Goal: Task Accomplishment & Management: Use online tool/utility

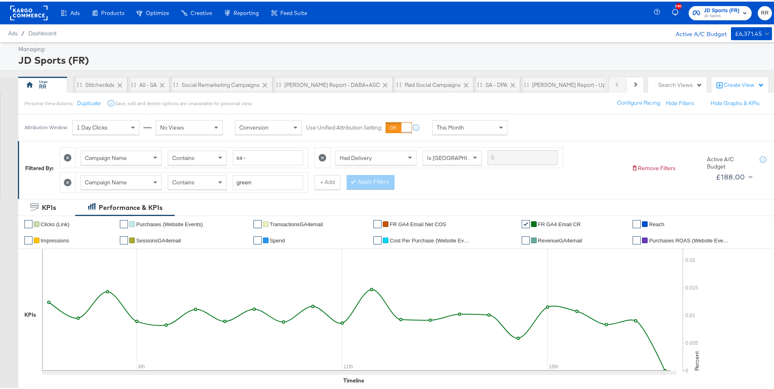
click at [27, 14] on rect at bounding box center [28, 11] width 37 height 15
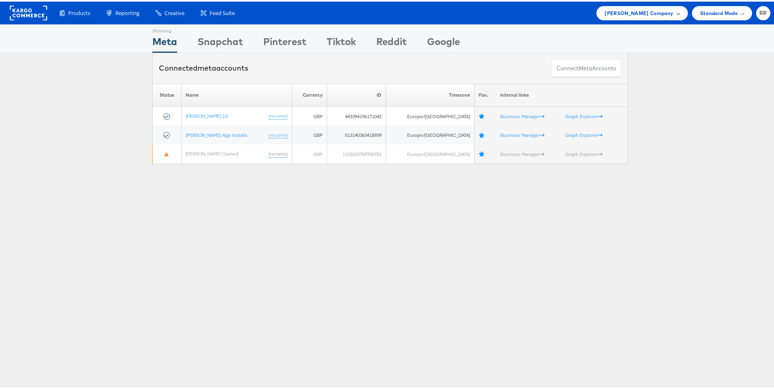
click at [638, 15] on span "John Lewis Company" at bounding box center [639, 11] width 69 height 9
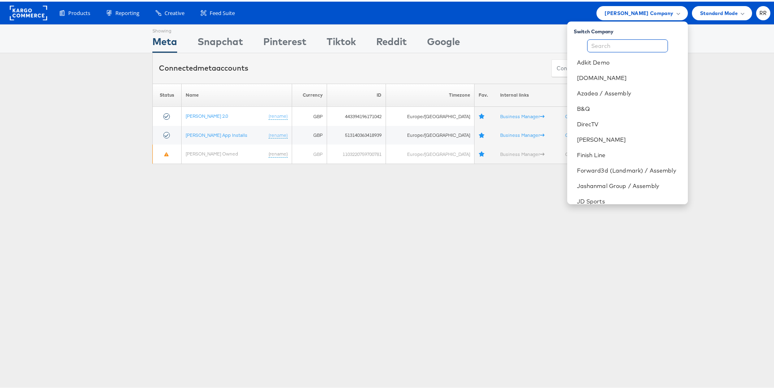
click at [635, 43] on input "text" at bounding box center [627, 44] width 81 height 13
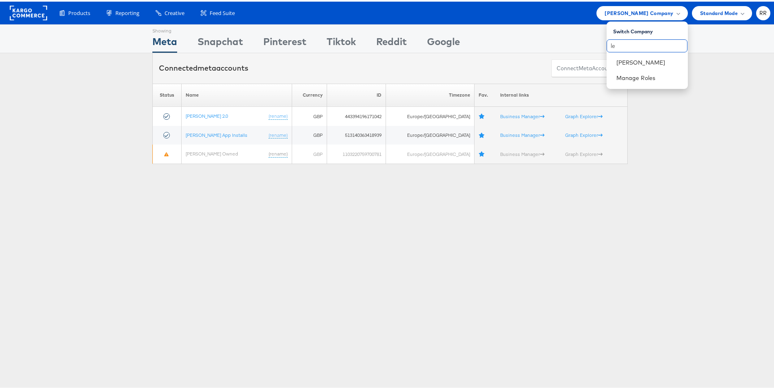
type input "l"
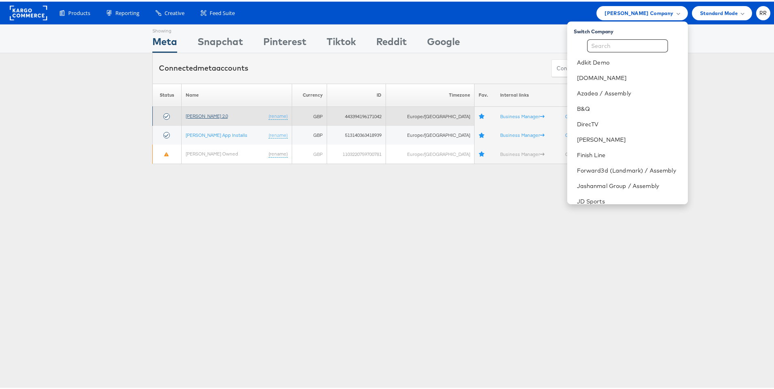
click at [213, 115] on link "John Lewis 2.0" at bounding box center [207, 114] width 42 height 6
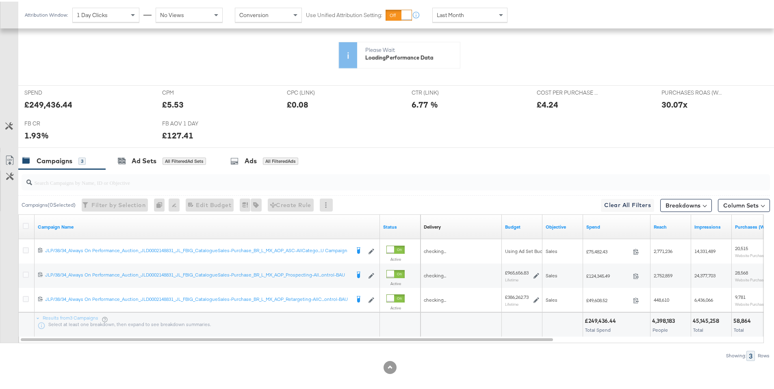
scroll to position [226, 0]
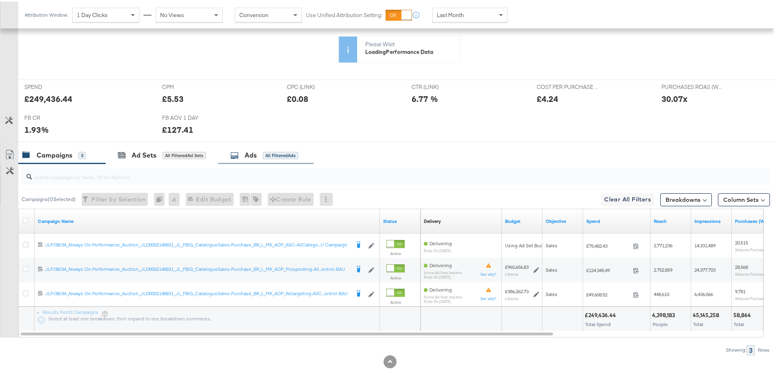
click at [293, 159] on div "Ads All Filtered Ads" at bounding box center [265, 153] width 95 height 17
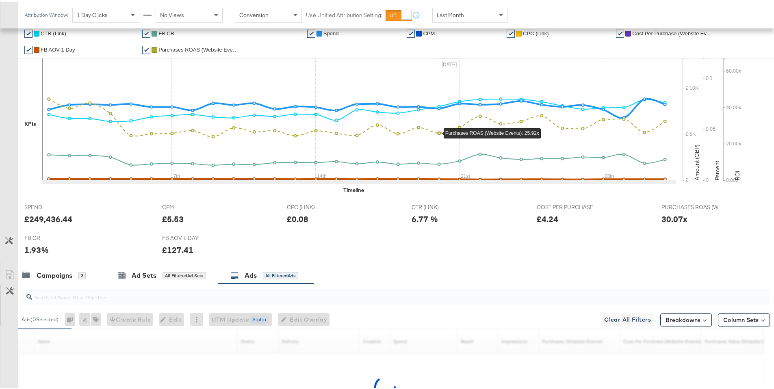
scroll to position [20, 0]
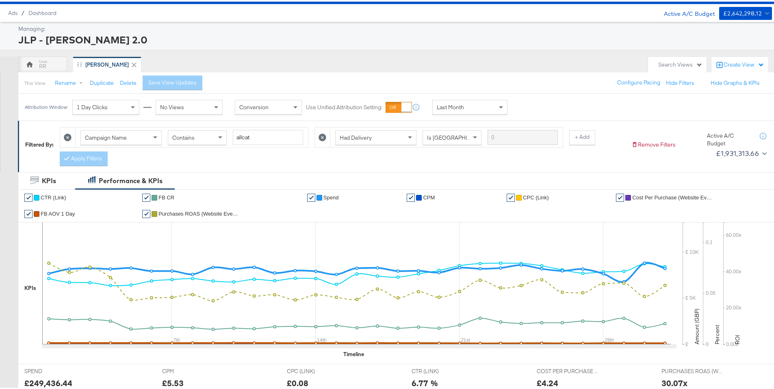
click at [471, 106] on div "Last Month" at bounding box center [470, 106] width 74 height 14
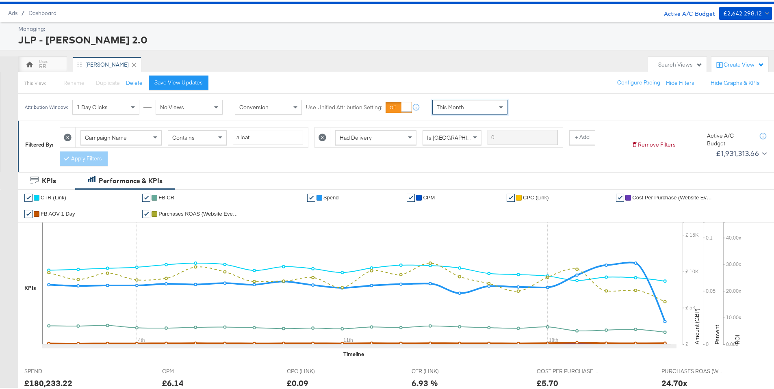
click at [539, 93] on div "Attribution Window: 1 Day Clicks No Views Conversion Use Unified Attribution Se…" at bounding box center [390, 105] width 780 height 27
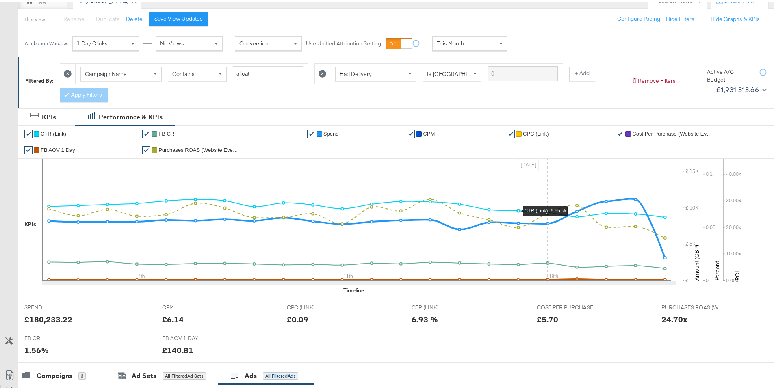
scroll to position [85, 0]
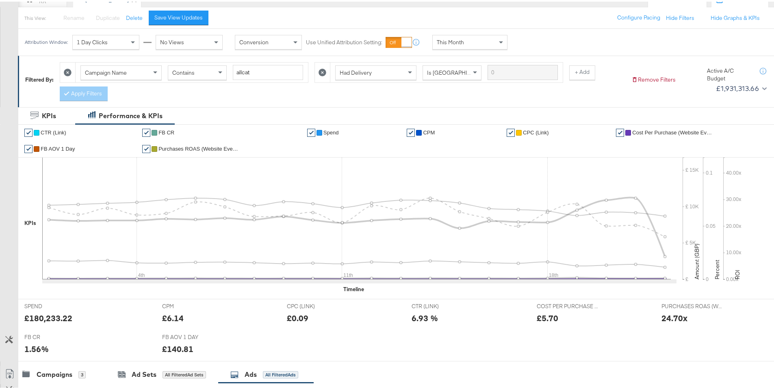
click at [638, 131] on span "Cost Per Purchase (Website Events)" at bounding box center [672, 131] width 81 height 6
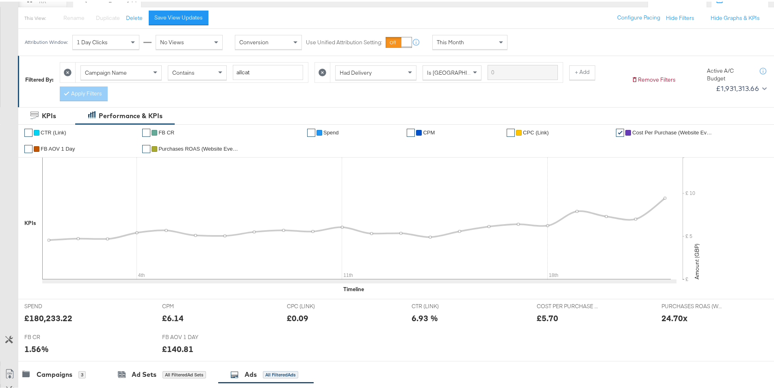
click at [334, 133] on span "Spend" at bounding box center [330, 131] width 15 height 6
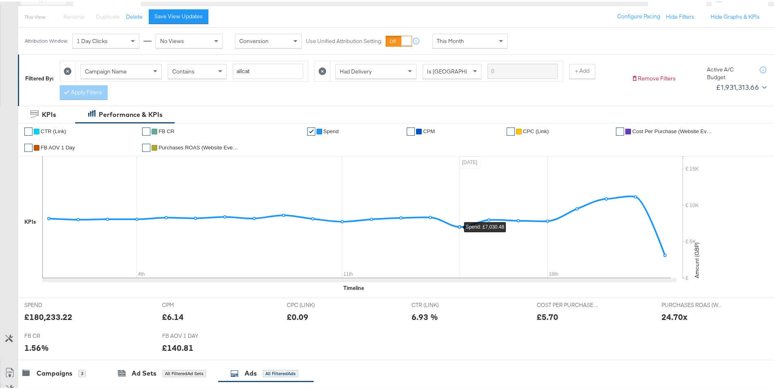
scroll to position [87, 0]
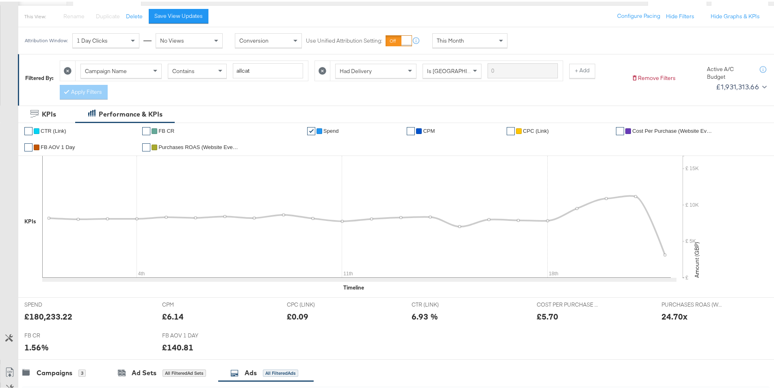
click at [193, 146] on span "Purchases ROAS (Website Events)" at bounding box center [198, 146] width 81 height 6
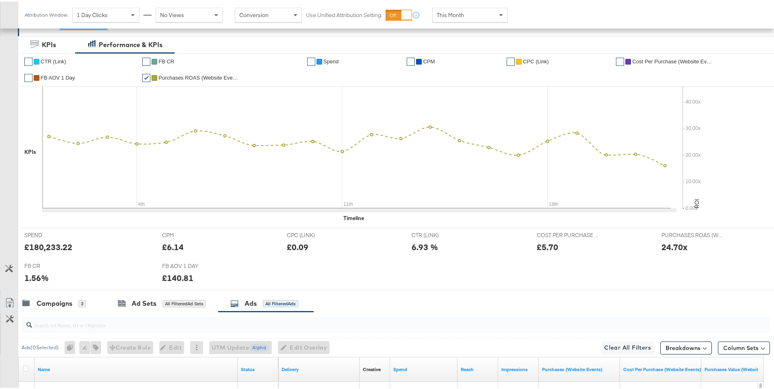
scroll to position [342, 0]
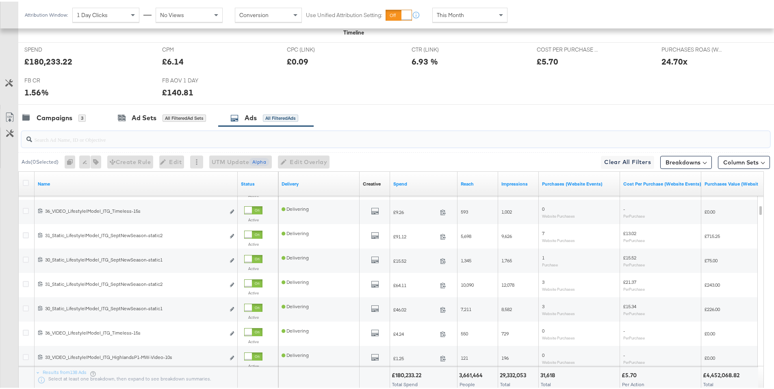
click at [218, 139] on input "search" at bounding box center [366, 135] width 669 height 16
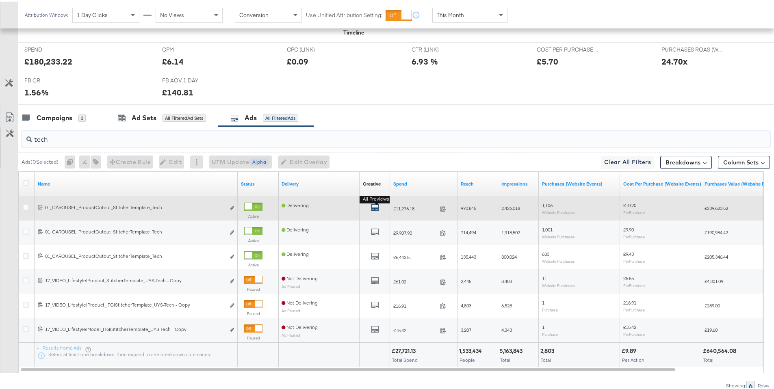
type input "tech"
click at [372, 208] on icon "default" at bounding box center [375, 206] width 8 height 8
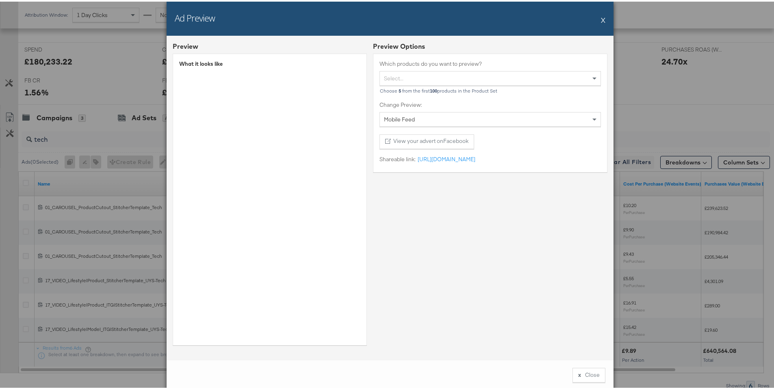
click at [601, 20] on button "X" at bounding box center [603, 18] width 4 height 16
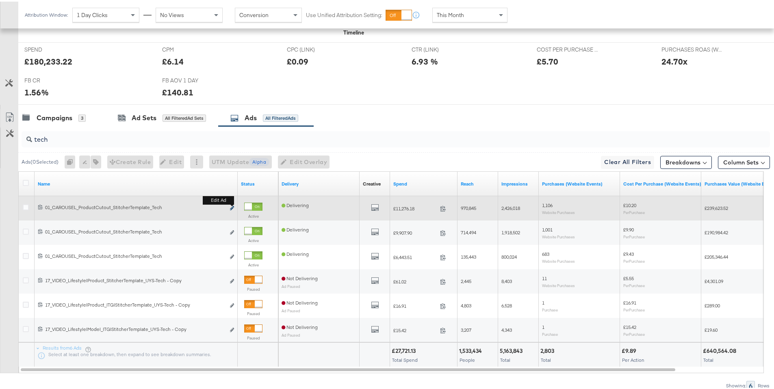
click at [233, 207] on icon "link" at bounding box center [232, 206] width 4 height 4
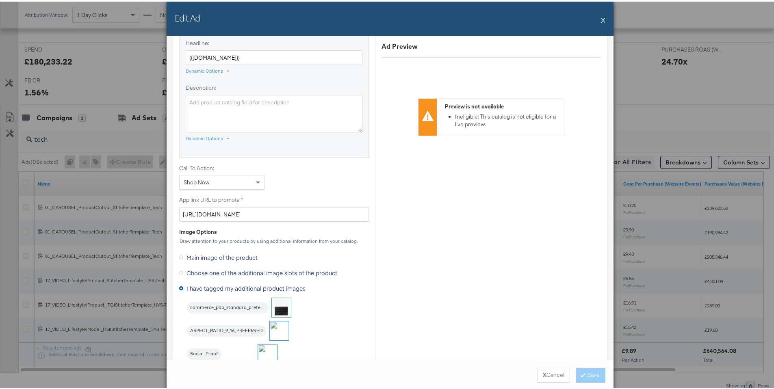
scroll to position [672, 0]
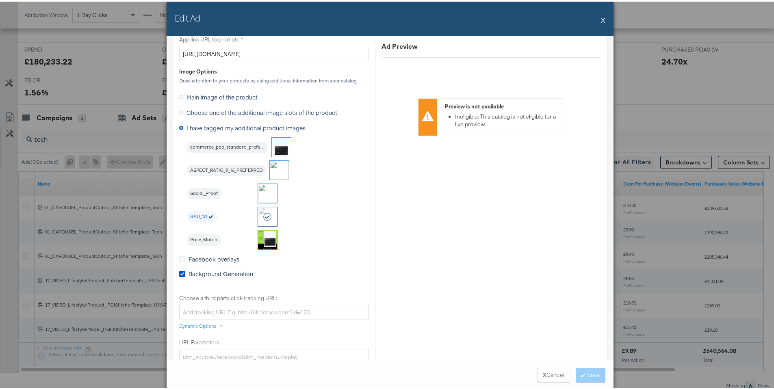
click at [601, 22] on button "X" at bounding box center [603, 18] width 4 height 16
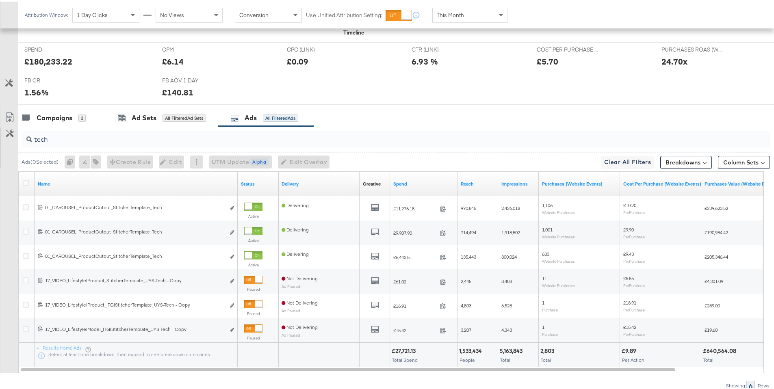
click at [62, 139] on input "tech" at bounding box center [366, 135] width 669 height 16
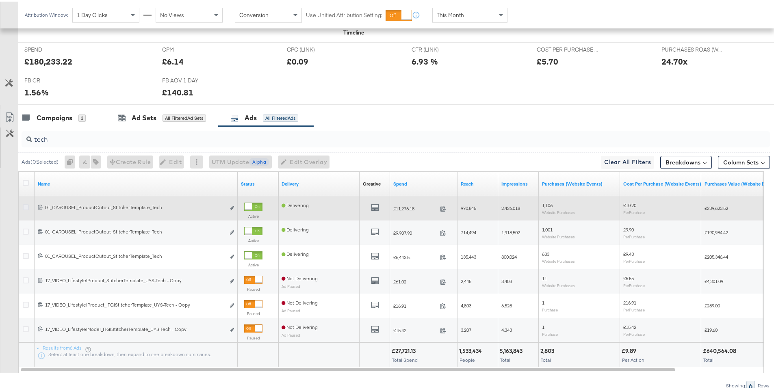
click at [26, 207] on icon at bounding box center [26, 206] width 6 height 6
click at [0, 0] on input "checkbox" at bounding box center [0, 0] width 0 height 0
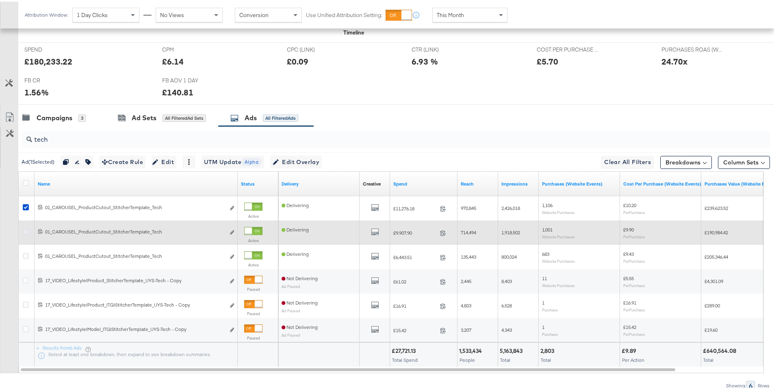
click at [26, 231] on icon at bounding box center [26, 230] width 6 height 6
click at [0, 0] on input "checkbox" at bounding box center [0, 0] width 0 height 0
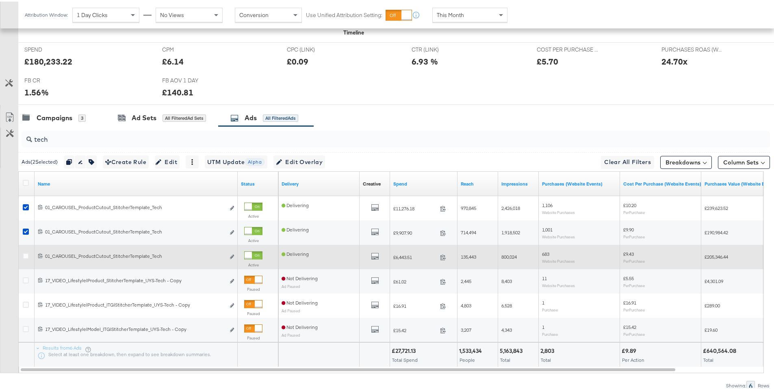
click at [22, 254] on div at bounding box center [27, 255] width 15 height 15
click at [24, 256] on icon at bounding box center [26, 255] width 6 height 6
click at [0, 0] on input "checkbox" at bounding box center [0, 0] width 0 height 0
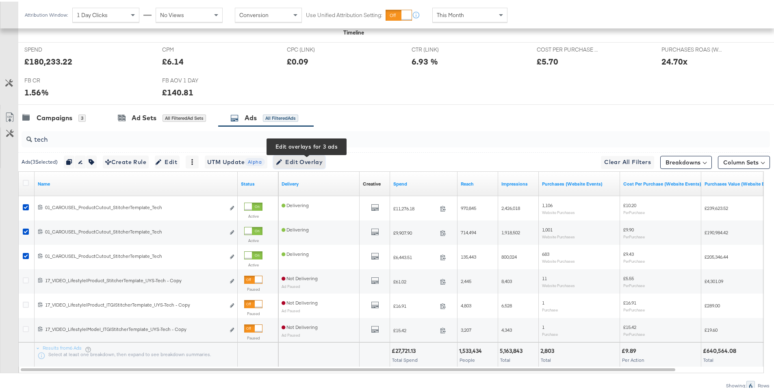
click at [317, 163] on span "Edit Overlay Edit overlays for 3 ads" at bounding box center [299, 161] width 47 height 10
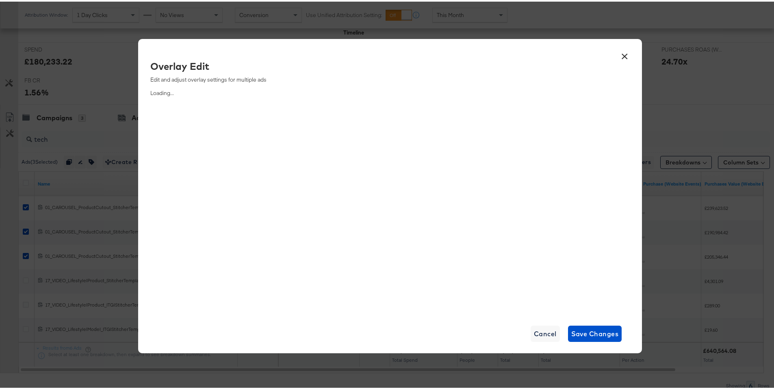
click at [623, 55] on button "×" at bounding box center [624, 53] width 15 height 15
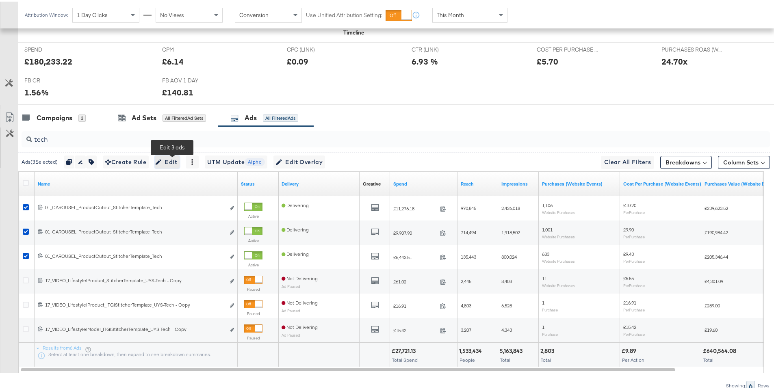
click at [168, 162] on span "Edit" at bounding box center [167, 161] width 20 height 10
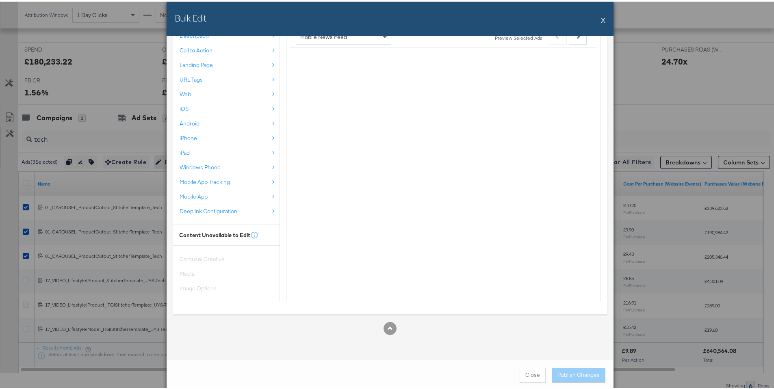
scroll to position [344, 0]
click at [529, 374] on span "Close" at bounding box center [532, 374] width 15 height 8
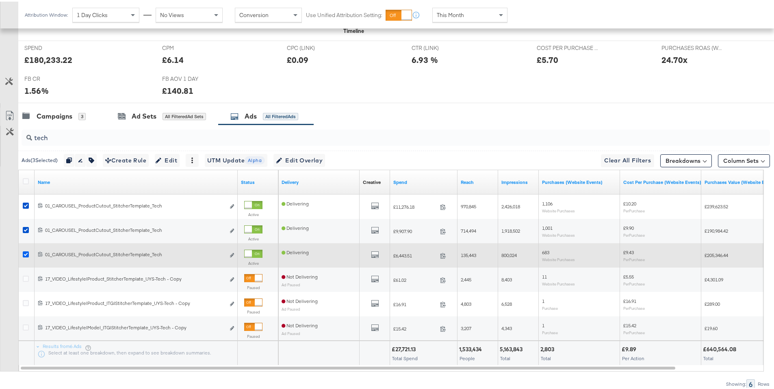
click at [26, 254] on icon at bounding box center [26, 253] width 6 height 6
click at [0, 0] on input "checkbox" at bounding box center [0, 0] width 0 height 0
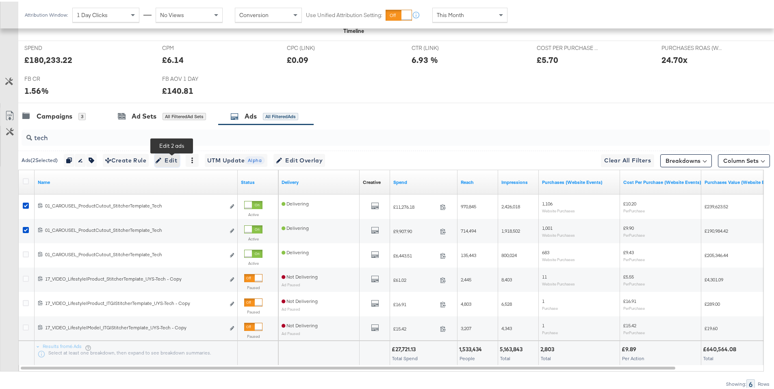
click at [167, 161] on span "Edit" at bounding box center [167, 159] width 20 height 10
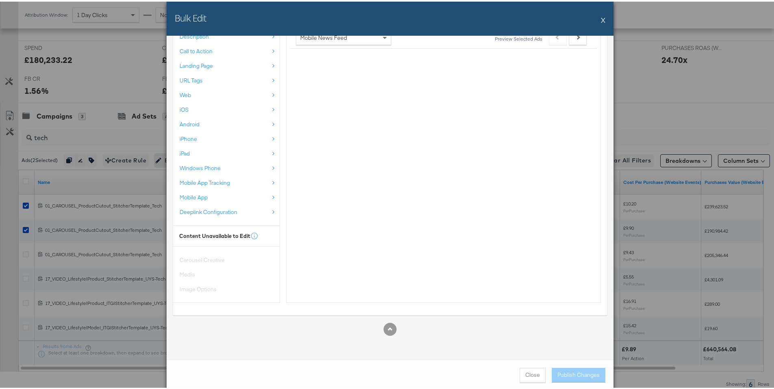
scroll to position [195, 0]
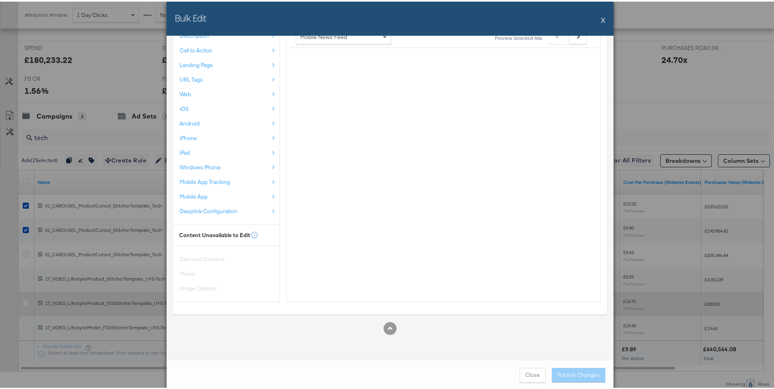
drag, startPoint x: 532, startPoint y: 372, endPoint x: 331, endPoint y: 297, distance: 214.6
click at [532, 372] on span "Close" at bounding box center [532, 374] width 15 height 8
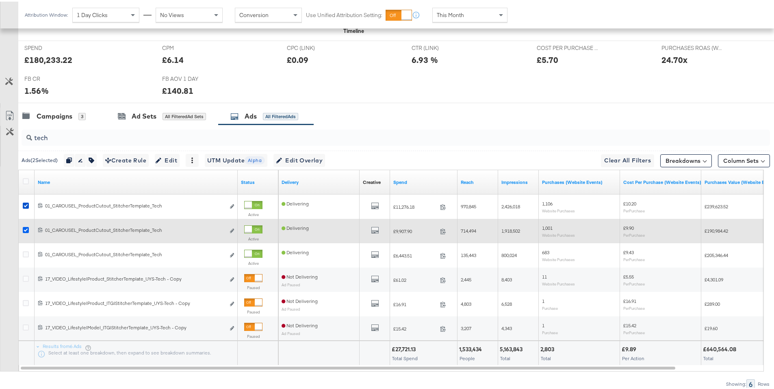
click at [28, 229] on icon at bounding box center [26, 229] width 6 height 6
click at [0, 0] on input "checkbox" at bounding box center [0, 0] width 0 height 0
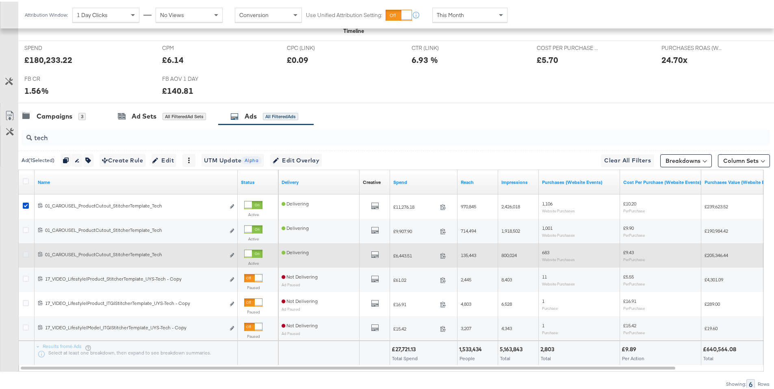
click at [28, 253] on icon at bounding box center [26, 253] width 6 height 6
click at [0, 0] on input "checkbox" at bounding box center [0, 0] width 0 height 0
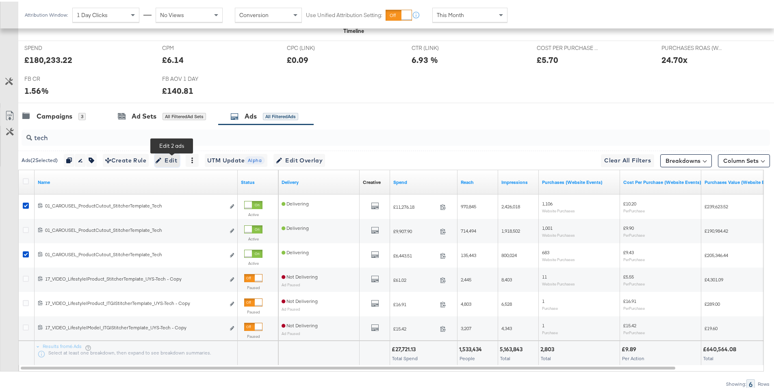
click at [171, 160] on span "Edit" at bounding box center [167, 159] width 20 height 10
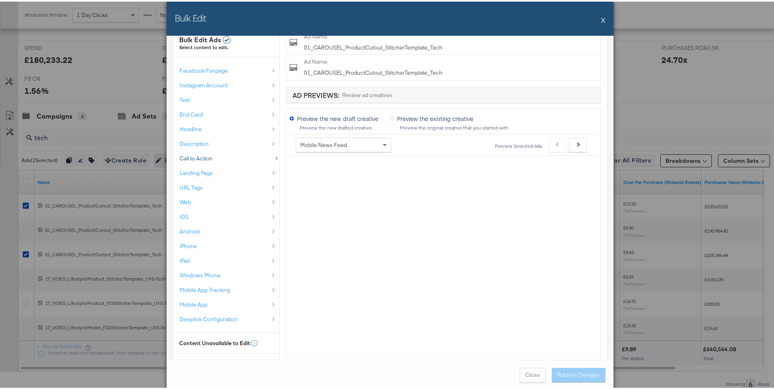
scroll to position [164, 0]
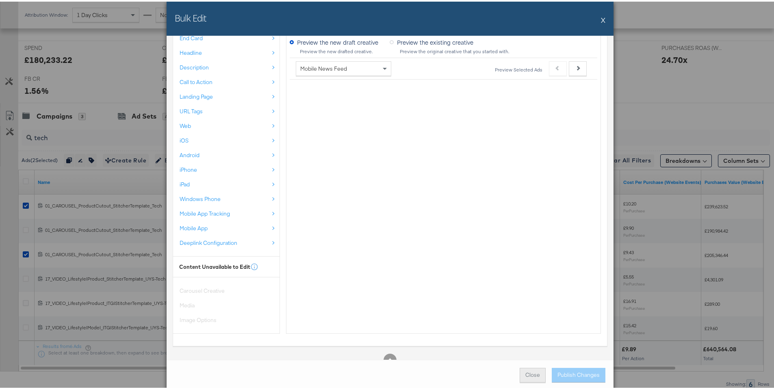
click at [536, 372] on span "Close" at bounding box center [532, 374] width 15 height 8
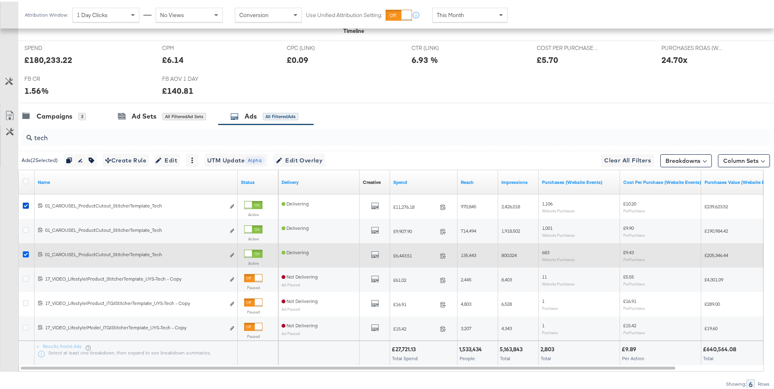
click at [24, 256] on icon at bounding box center [26, 253] width 6 height 6
click at [0, 0] on input "checkbox" at bounding box center [0, 0] width 0 height 0
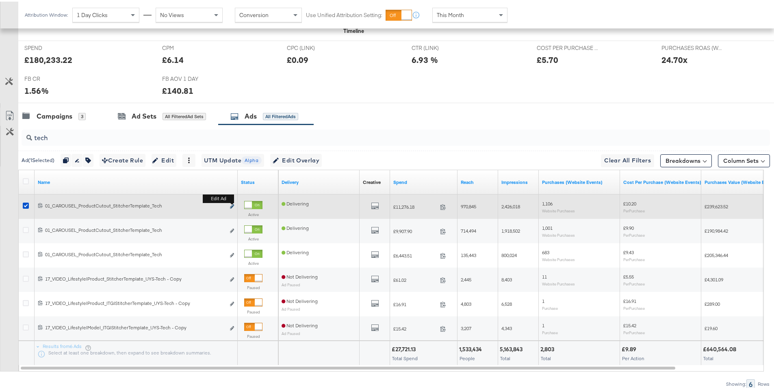
click at [231, 204] on icon "link" at bounding box center [232, 205] width 4 height 4
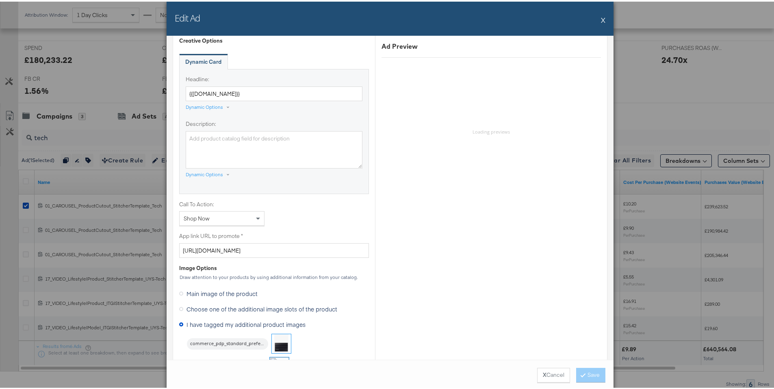
scroll to position [640, 0]
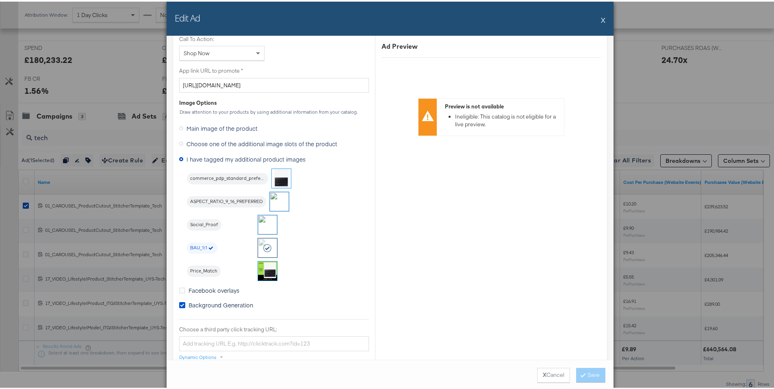
click at [265, 217] on img at bounding box center [267, 223] width 19 height 19
click at [590, 371] on button "Save" at bounding box center [590, 374] width 29 height 15
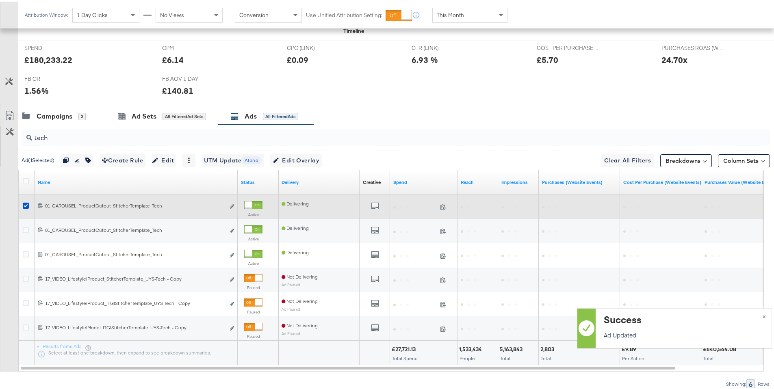
click at [26, 206] on icon at bounding box center [26, 204] width 6 height 6
click at [0, 0] on input "checkbox" at bounding box center [0, 0] width 0 height 0
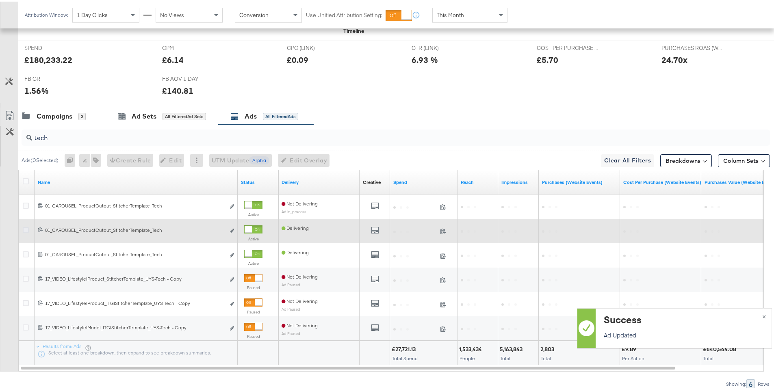
click at [25, 230] on icon at bounding box center [26, 229] width 6 height 6
click at [0, 0] on input "checkbox" at bounding box center [0, 0] width 0 height 0
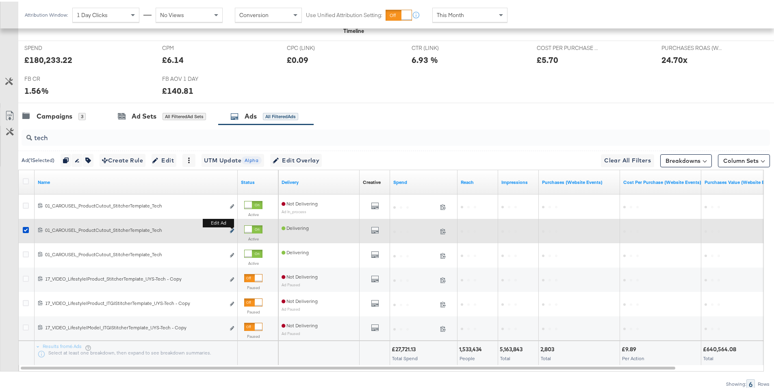
click at [232, 229] on icon "link" at bounding box center [232, 229] width 4 height 4
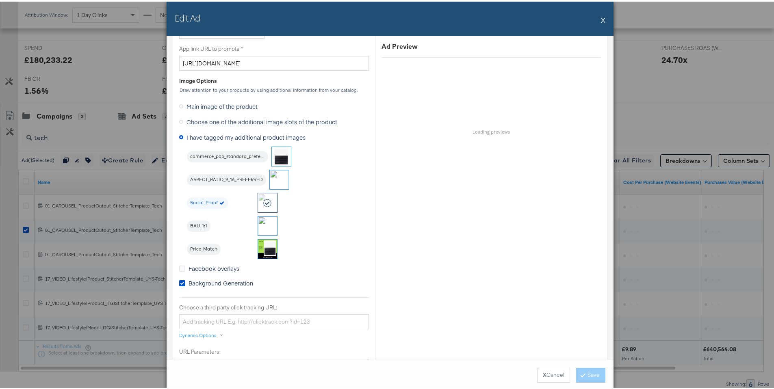
scroll to position [729, 0]
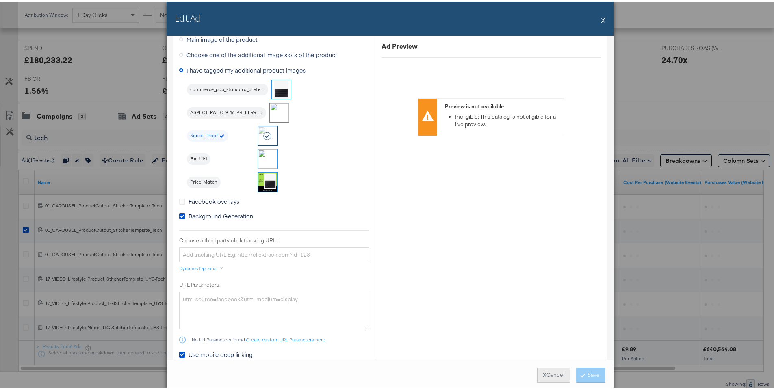
click at [548, 373] on button "X Cancel" at bounding box center [553, 374] width 33 height 15
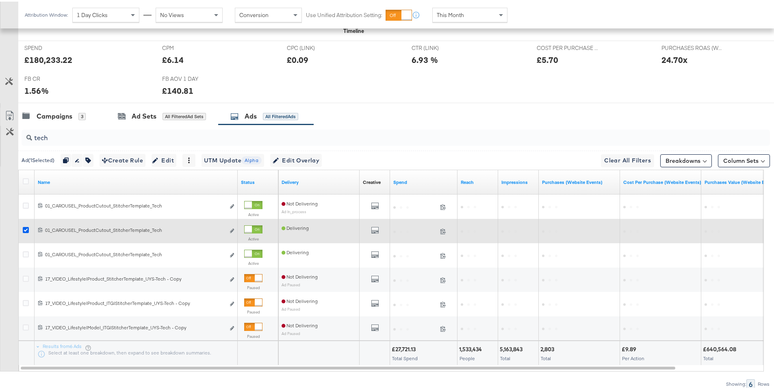
click at [26, 228] on icon at bounding box center [26, 229] width 6 height 6
click at [0, 0] on input "checkbox" at bounding box center [0, 0] width 0 height 0
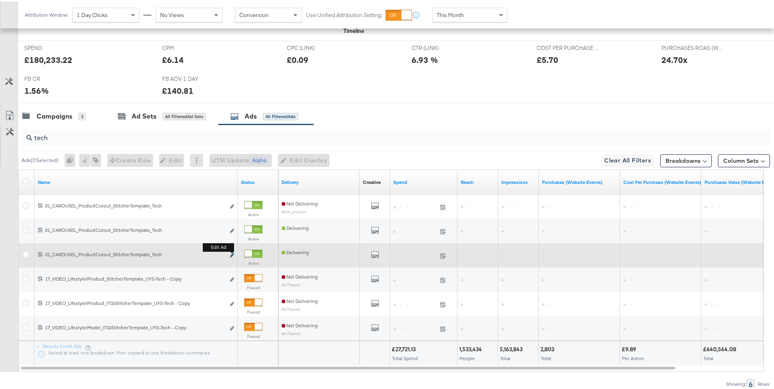
click at [232, 254] on icon "link" at bounding box center [232, 254] width 4 height 4
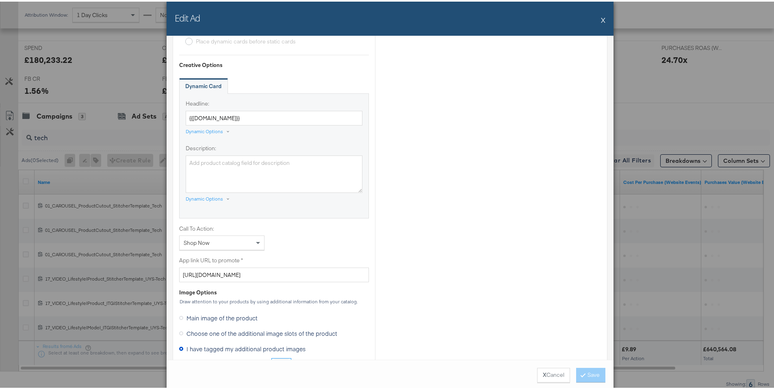
scroll to position [717, 0]
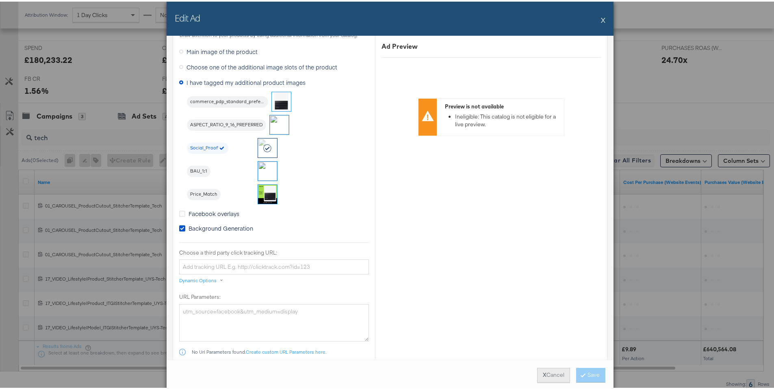
click at [537, 372] on button "X Cancel" at bounding box center [553, 374] width 33 height 15
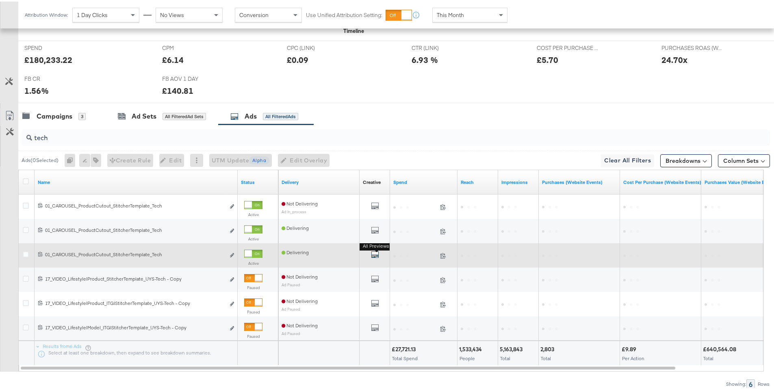
click at [375, 254] on icon "default" at bounding box center [375, 253] width 8 height 8
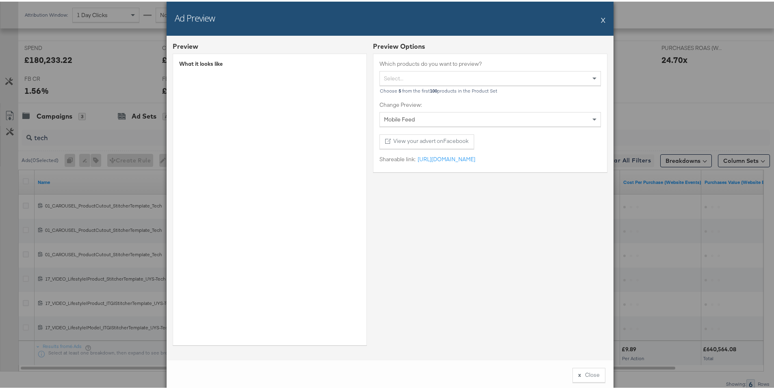
click at [601, 20] on button "X" at bounding box center [603, 18] width 4 height 16
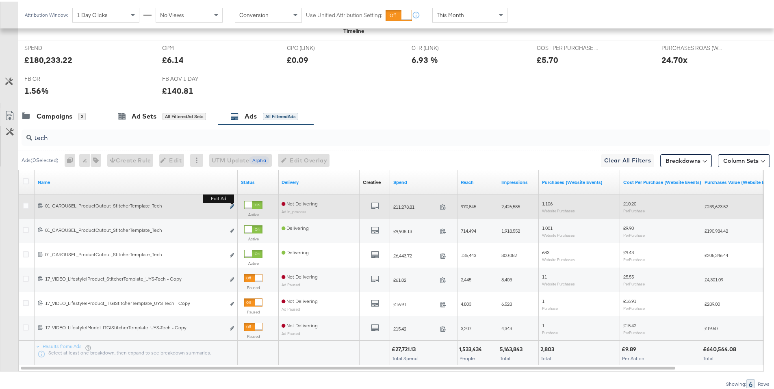
click at [233, 206] on icon "link" at bounding box center [232, 205] width 4 height 4
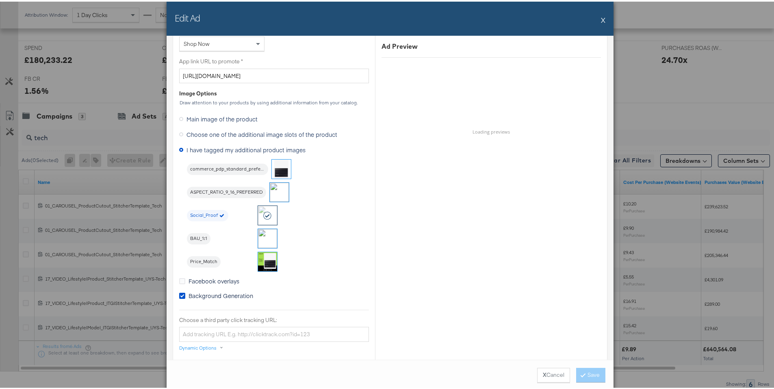
scroll to position [651, 0]
click at [601, 19] on button "X" at bounding box center [603, 18] width 4 height 16
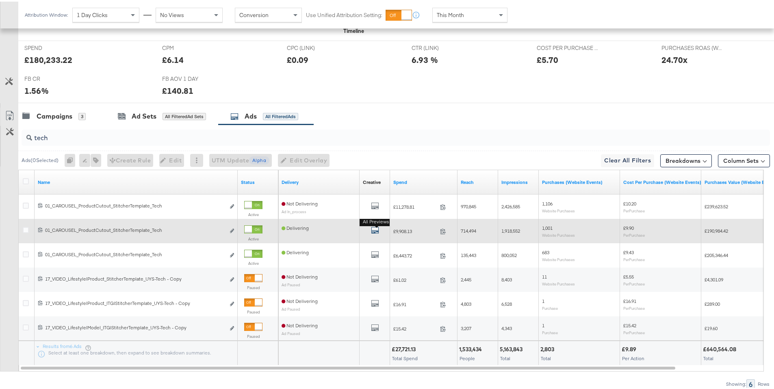
click at [374, 230] on icon "default" at bounding box center [375, 229] width 8 height 8
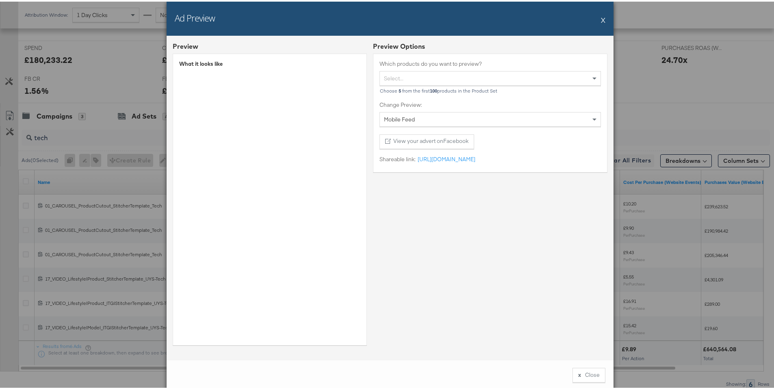
click at [603, 18] on div "Ad Preview X" at bounding box center [390, 17] width 447 height 34
click at [602, 18] on button "X" at bounding box center [603, 18] width 4 height 16
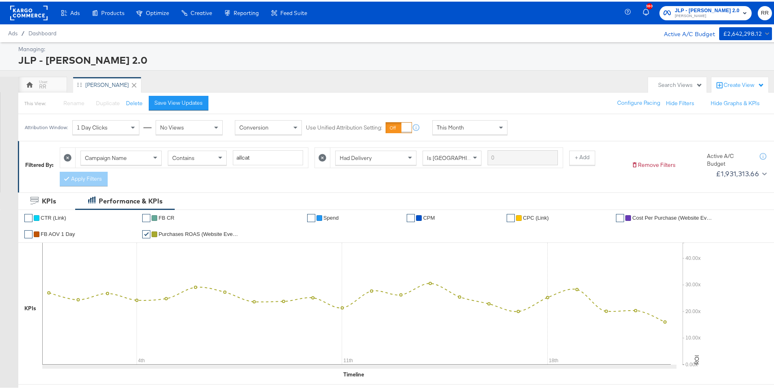
scroll to position [3, 0]
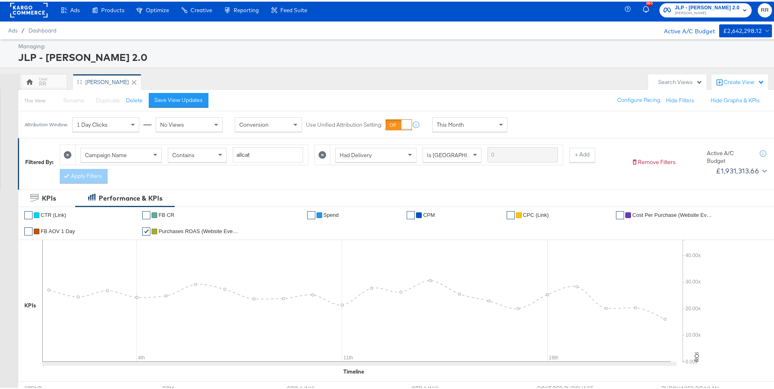
click at [168, 212] on span "FB CR" at bounding box center [166, 213] width 16 height 6
click at [55, 213] on span "CTR (Link)" at bounding box center [54, 213] width 26 height 6
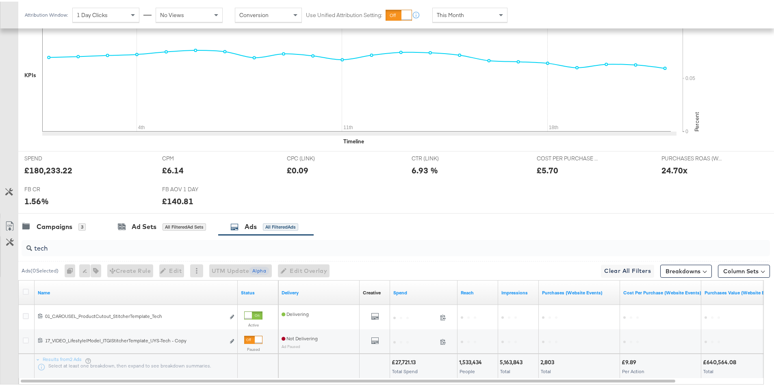
scroll to position [234, 0]
click at [54, 228] on div "Campaigns" at bounding box center [55, 224] width 36 height 9
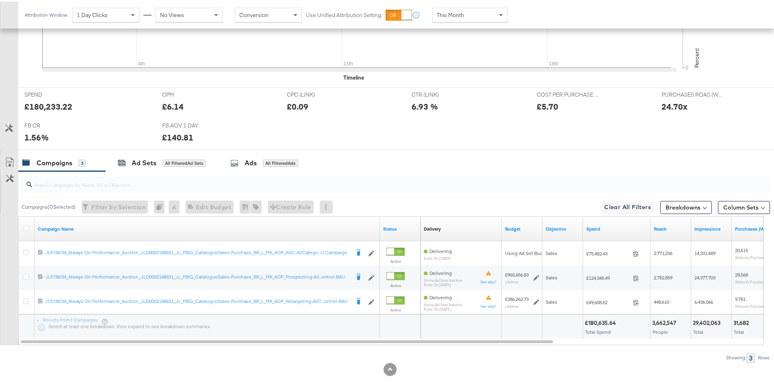
scroll to position [301, 0]
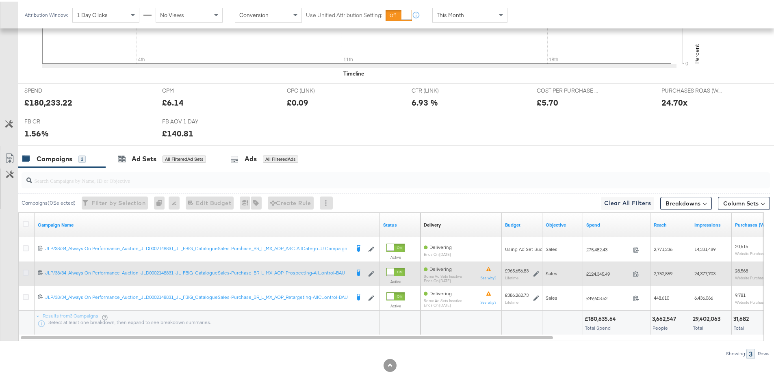
click at [28, 273] on icon at bounding box center [26, 271] width 6 height 6
click at [0, 0] on input "checkbox" at bounding box center [0, 0] width 0 height 0
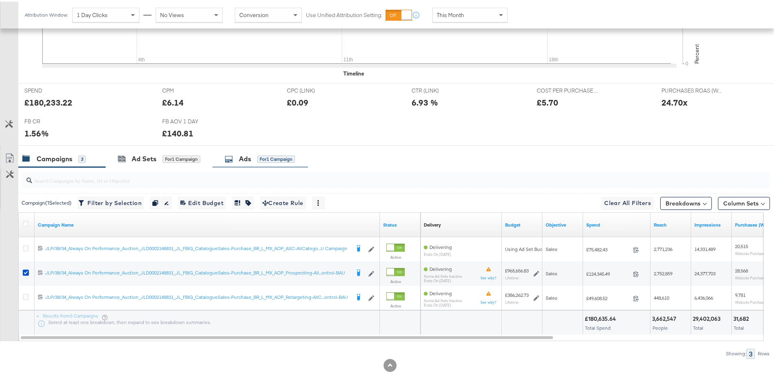
click at [272, 162] on div "Ads for 1 Campaign" at bounding box center [260, 157] width 70 height 9
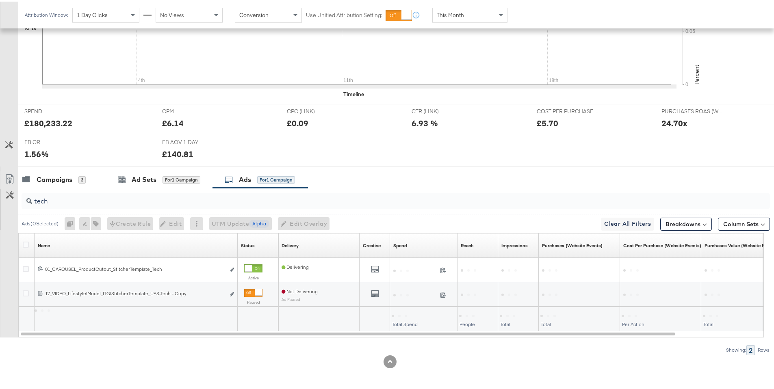
scroll to position [280, 0]
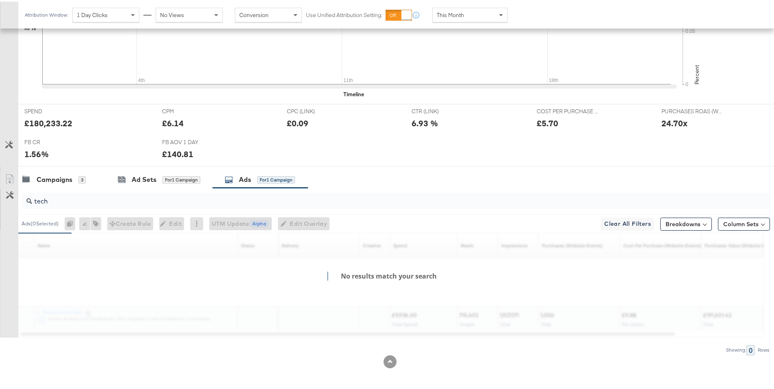
click at [108, 201] on input "tech" at bounding box center [366, 197] width 669 height 16
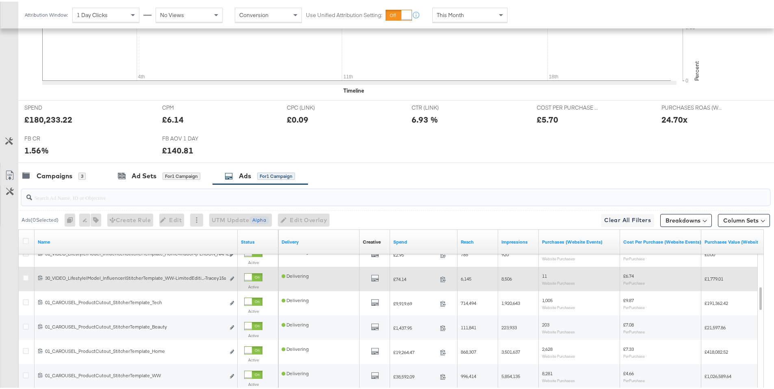
scroll to position [285, 0]
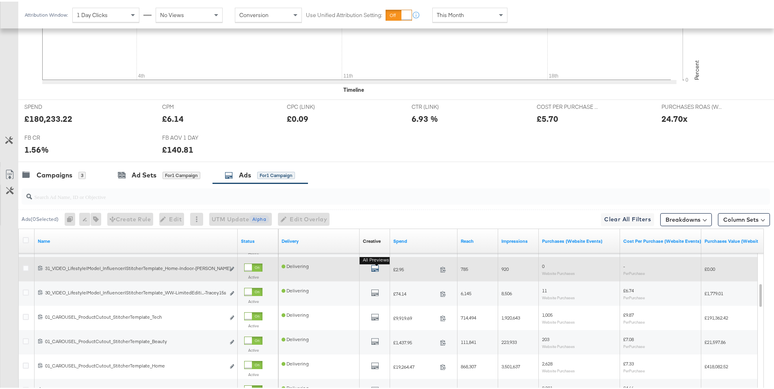
click at [376, 269] on icon "default" at bounding box center [375, 267] width 8 height 8
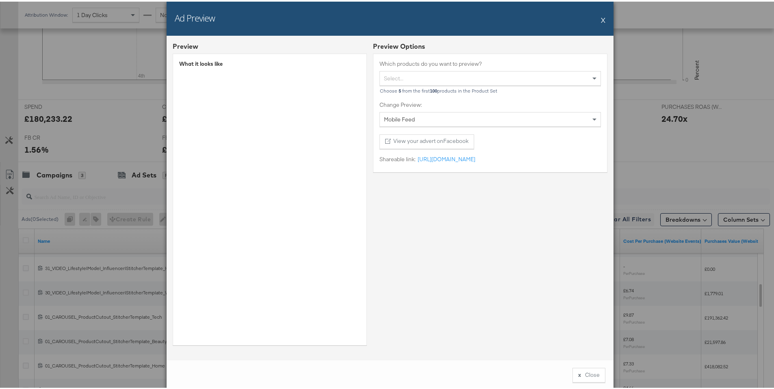
click at [601, 19] on button "X" at bounding box center [603, 18] width 4 height 16
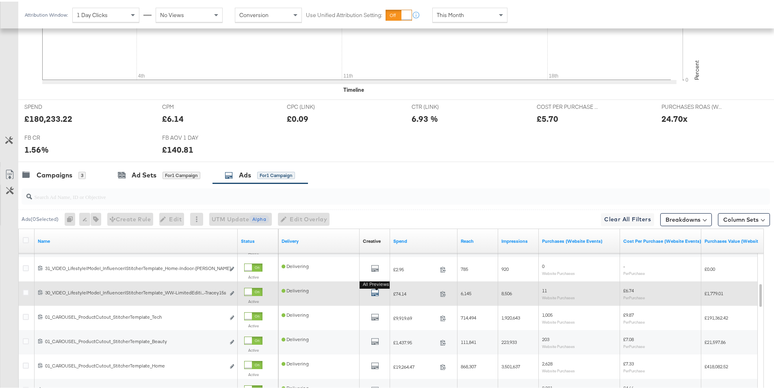
click at [375, 289] on button "All Previews" at bounding box center [375, 292] width 8 height 10
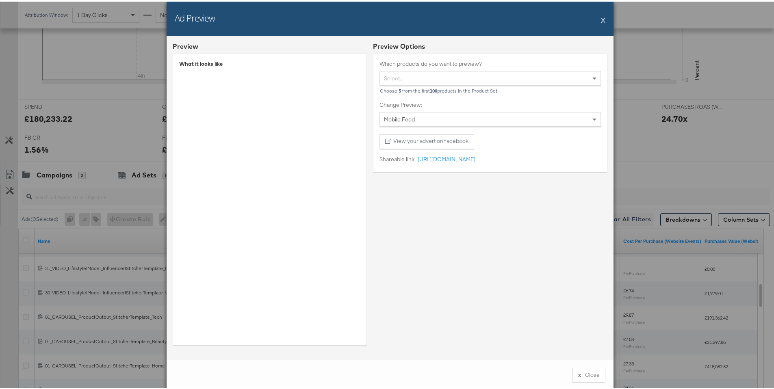
click at [602, 20] on button "X" at bounding box center [603, 18] width 4 height 16
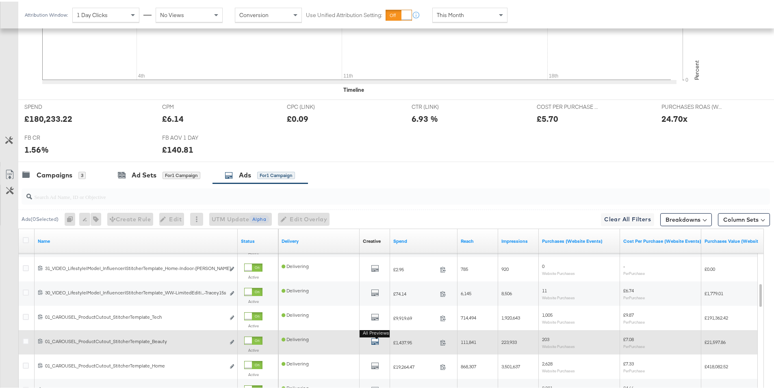
click at [378, 343] on icon "default" at bounding box center [375, 340] width 8 height 8
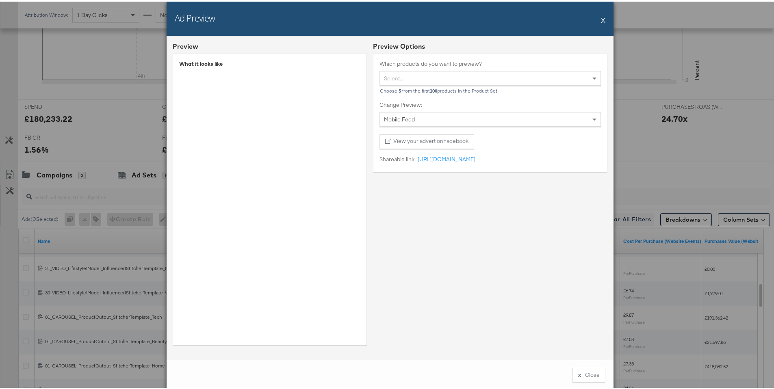
click at [597, 16] on div "Ad Preview X" at bounding box center [390, 17] width 447 height 34
click at [601, 20] on button "X" at bounding box center [603, 18] width 4 height 16
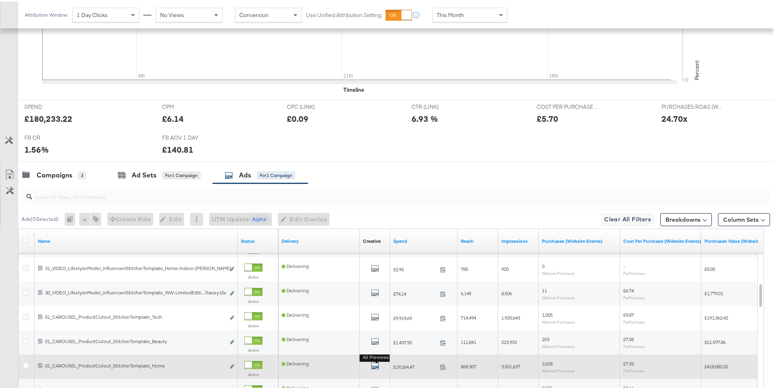
click at [373, 365] on icon "default" at bounding box center [375, 364] width 8 height 8
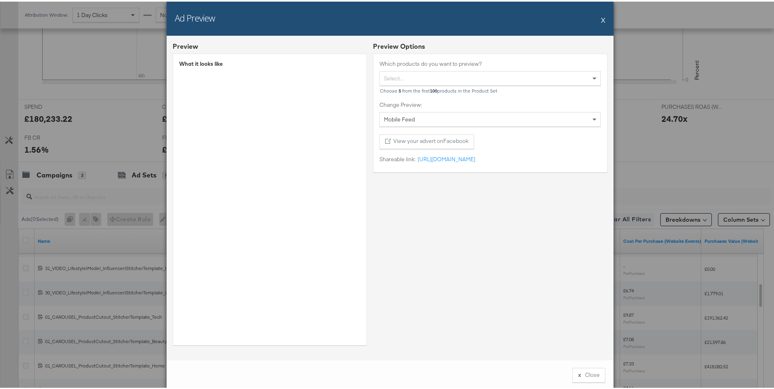
click at [597, 21] on div "Ad Preview X" at bounding box center [390, 17] width 447 height 34
click at [601, 19] on button "X" at bounding box center [603, 18] width 4 height 16
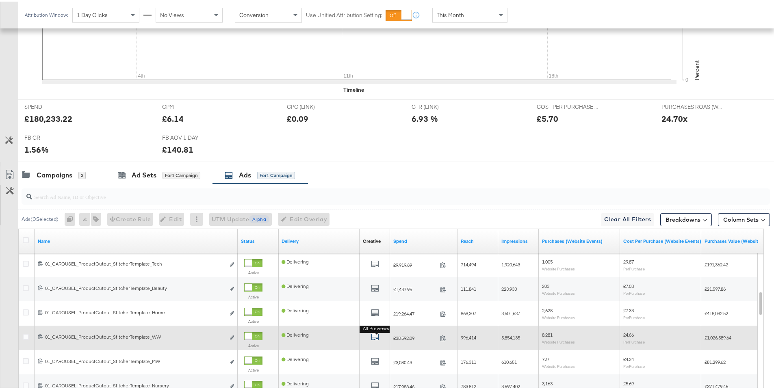
click at [376, 338] on icon "default" at bounding box center [375, 336] width 8 height 8
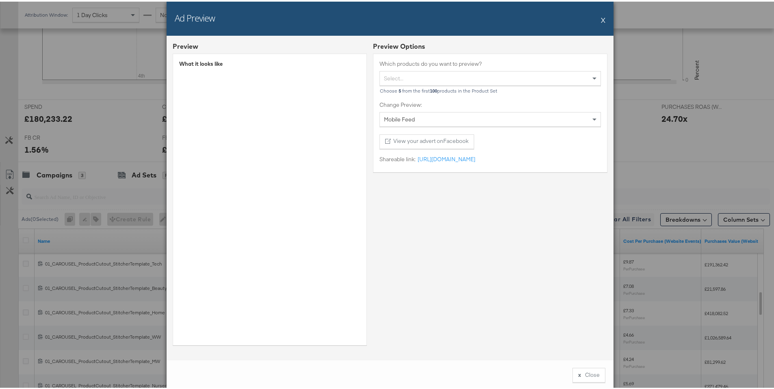
click at [601, 19] on button "X" at bounding box center [603, 18] width 4 height 16
